Goal: Find specific page/section

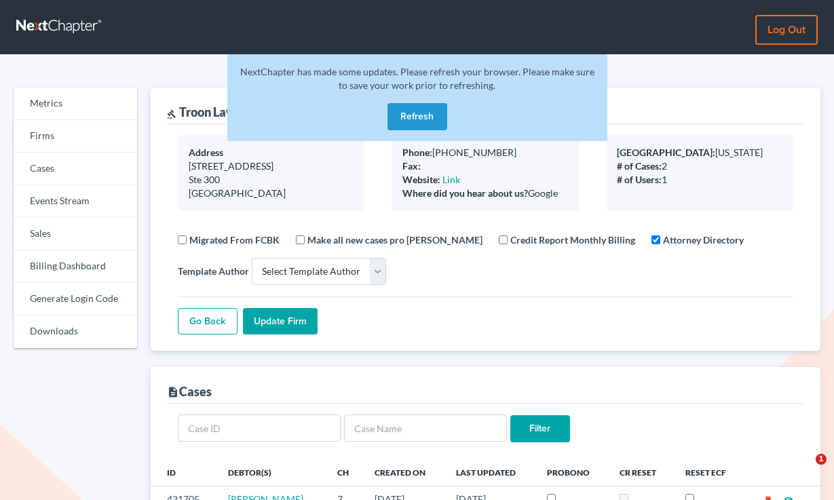
select select
click at [412, 95] on div "NextChapter has made some updates. Please refresh your browser. Please make sur…" at bounding box center [417, 97] width 380 height 87
click at [60, 238] on link "Sales" at bounding box center [75, 234] width 123 height 33
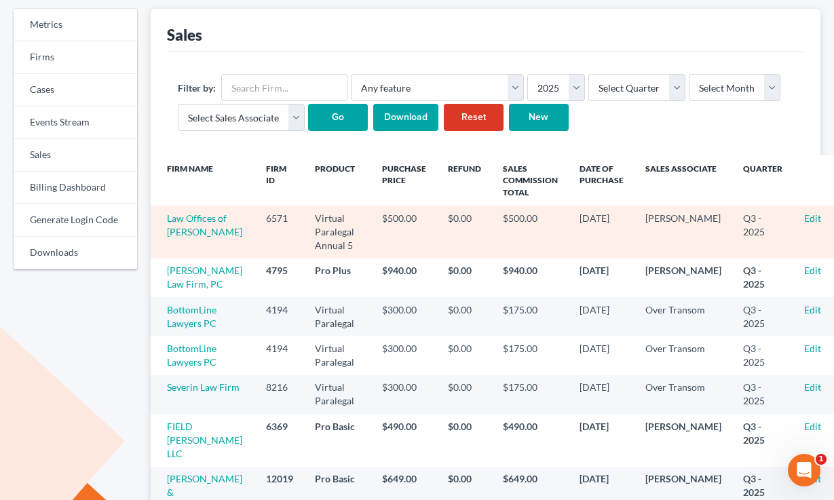
scroll to position [90, 0]
